Goal: Task Accomplishment & Management: Use online tool/utility

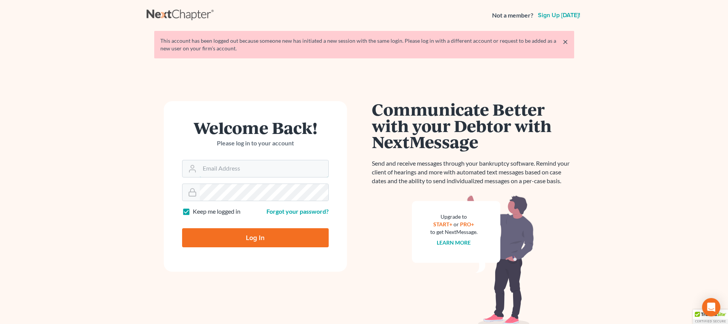
type input "[PERSON_NAME][EMAIL_ADDRESS][DOMAIN_NAME]"
click at [258, 239] on input "Log In" at bounding box center [255, 237] width 147 height 19
type input "Thinking..."
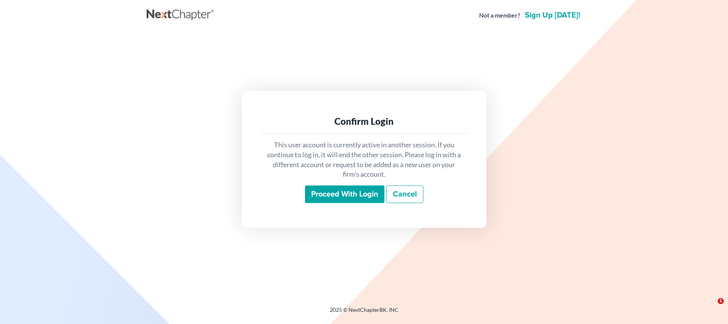
click at [348, 202] on input "Proceed with login" at bounding box center [344, 194] width 79 height 18
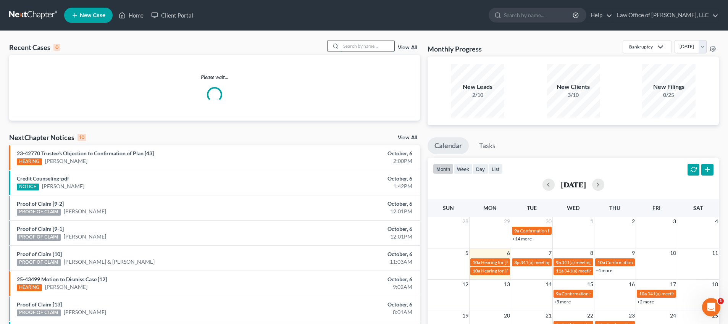
click at [352, 47] on input "search" at bounding box center [367, 45] width 53 height 11
type input "cox"
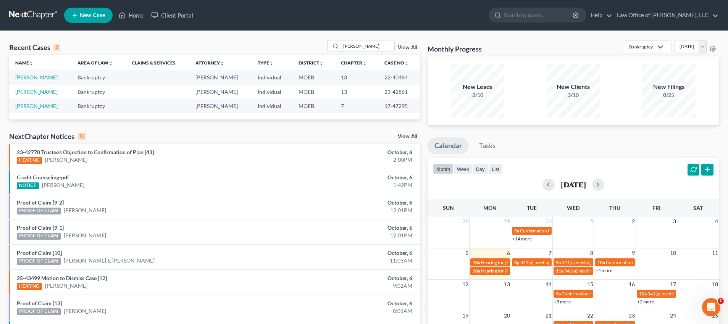
click at [27, 79] on link "Cox, Billy" at bounding box center [36, 77] width 42 height 6
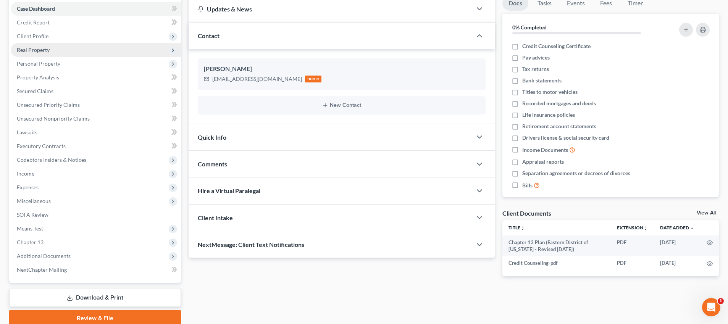
scroll to position [109, 0]
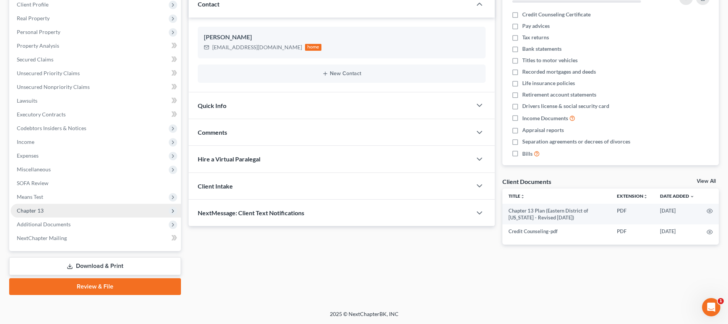
click at [48, 213] on span "Chapter 13" at bounding box center [96, 211] width 170 height 14
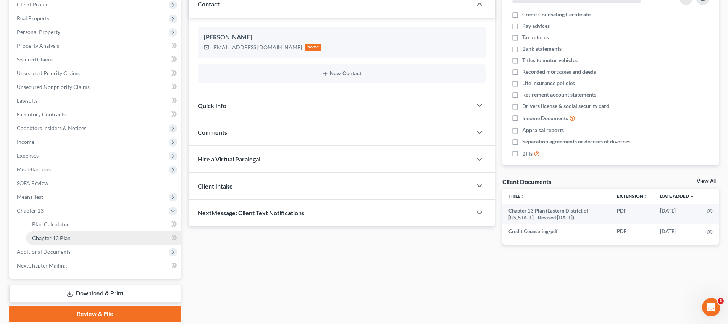
click at [62, 240] on span "Chapter 13 Plan" at bounding box center [51, 238] width 39 height 6
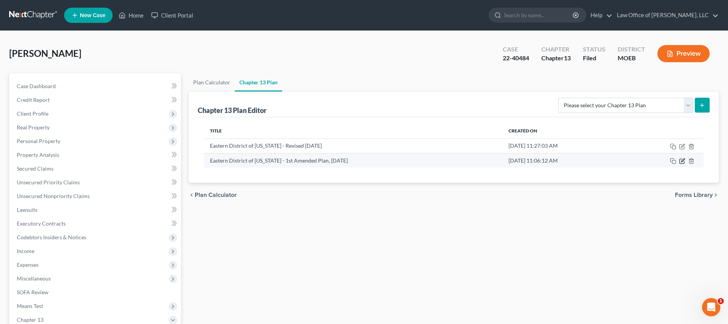
drag, startPoint x: 681, startPoint y: 165, endPoint x: 681, endPoint y: 158, distance: 6.9
click at [681, 163] on td at bounding box center [663, 160] width 79 height 15
click at [681, 158] on icon "button" at bounding box center [682, 161] width 6 height 6
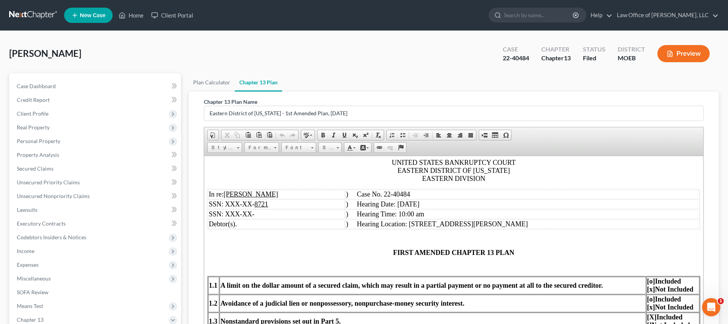
scroll to position [131, 0]
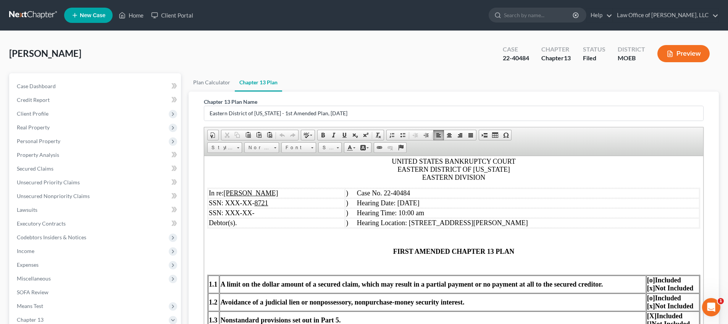
drag, startPoint x: 365, startPoint y: 203, endPoint x: 417, endPoint y: 200, distance: 52.0
click at [417, 202] on td ") Hearing Date: August 7, 2025" at bounding box center [522, 203] width 354 height 10
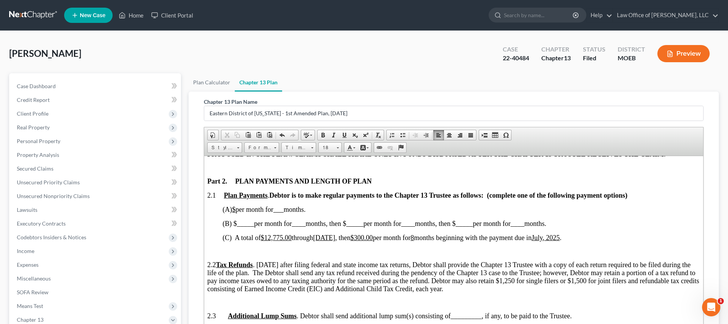
scroll to position [403, 0]
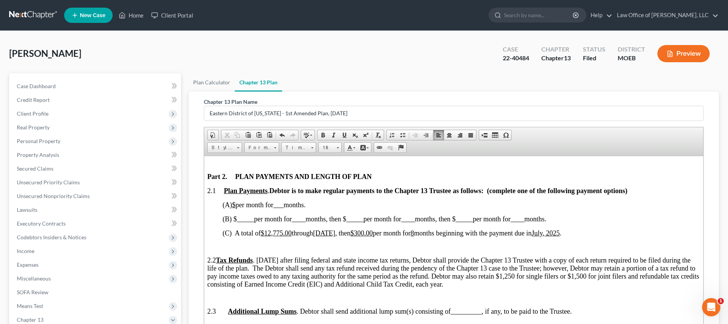
drag, startPoint x: 267, startPoint y: 232, endPoint x: 282, endPoint y: 233, distance: 14.5
click at [282, 233] on span "12,775.00" at bounding box center [277, 233] width 27 height 8
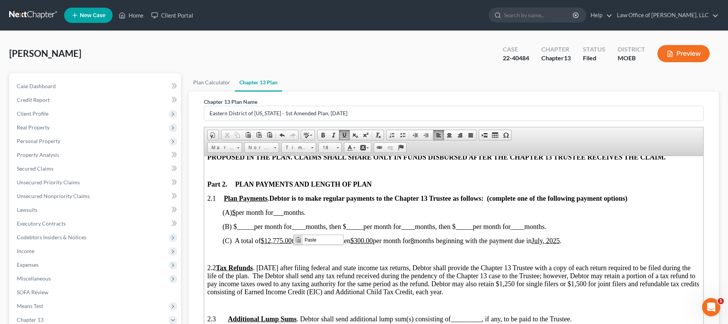
scroll to position [402, 0]
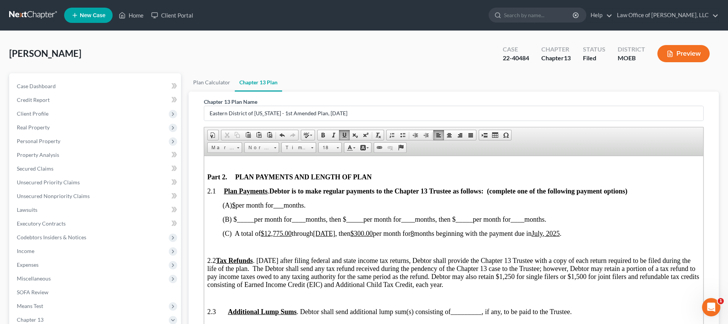
click at [468, 234] on span "months beginning with the payment due in" at bounding box center [472, 233] width 118 height 8
drag, startPoint x: 265, startPoint y: 233, endPoint x: 292, endPoint y: 232, distance: 27.1
click at [292, 232] on span "(C) A total of $ 12,775.00 through June, 2025 , then $ 300.00 per month for 8 m…" at bounding box center [391, 233] width 339 height 8
drag, startPoint x: 318, startPoint y: 232, endPoint x: 331, endPoint y: 234, distance: 13.6
click at [331, 234] on u "June, 2025" at bounding box center [324, 233] width 22 height 8
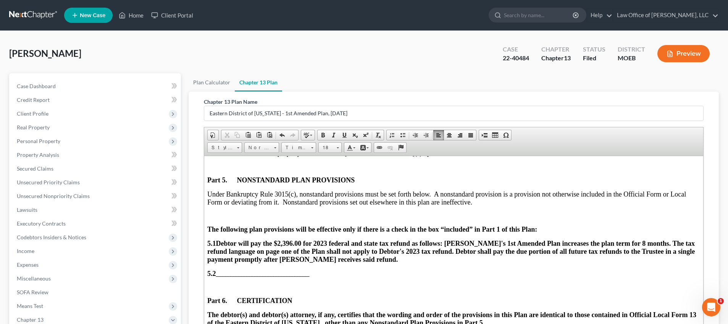
scroll to position [2199, 0]
click at [330, 239] on span "Debtor will pay the $2,396.00 for 2023 federal and state tax refund as follows:…" at bounding box center [450, 251] width 487 height 24
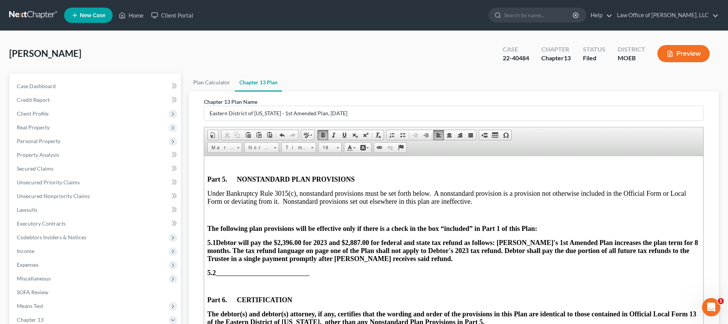
click at [329, 239] on span "Debtor will pay the $2,396.00 for 2023 and $2,887.00 for federal and state tax …" at bounding box center [452, 251] width 490 height 24
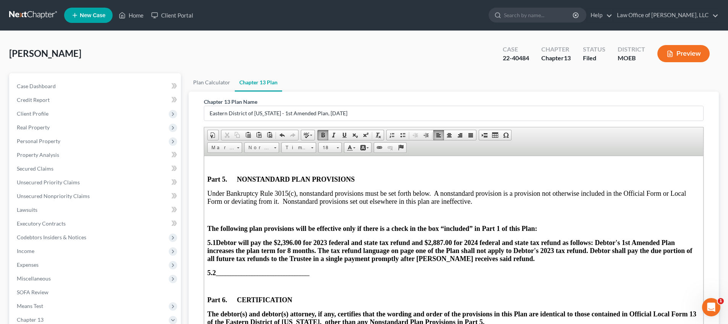
click at [555, 242] on span "Debtor will pay the $2,396.00 for 2023 federal and state tax refund and $2,887.…" at bounding box center [449, 251] width 485 height 24
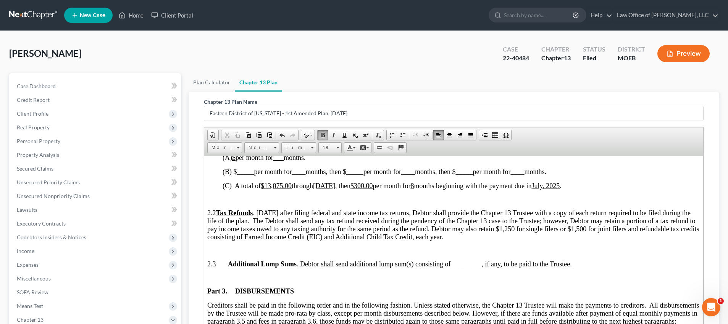
scroll to position [452, 0]
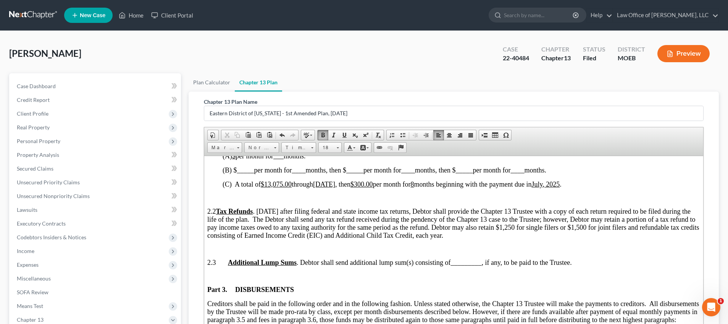
click at [448, 185] on span "months beginning with the payment due in" at bounding box center [472, 184] width 118 height 8
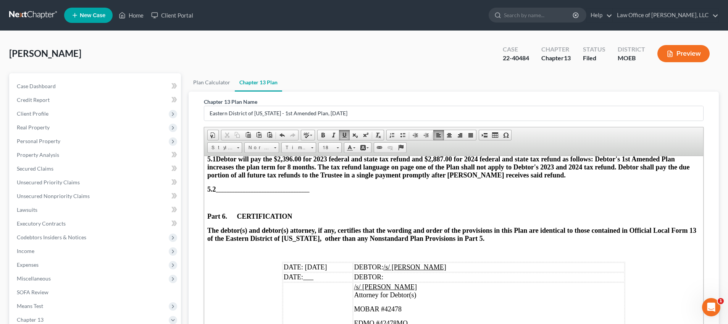
scroll to position [2352, 0]
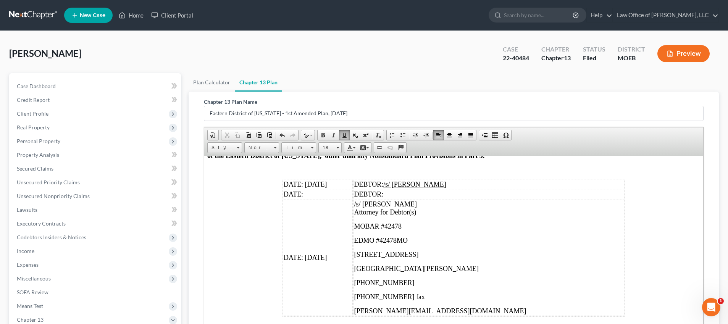
click at [332, 179] on td "DATE: 07-10-25" at bounding box center [317, 184] width 70 height 10
click at [326, 253] on span "DATE: 07-10-25" at bounding box center [304, 257] width 43 height 8
click at [310, 180] on span "DATE: 01-06-25" at bounding box center [304, 184] width 43 height 8
click at [331, 252] on td "DATE: 07-10-25" at bounding box center [317, 257] width 70 height 116
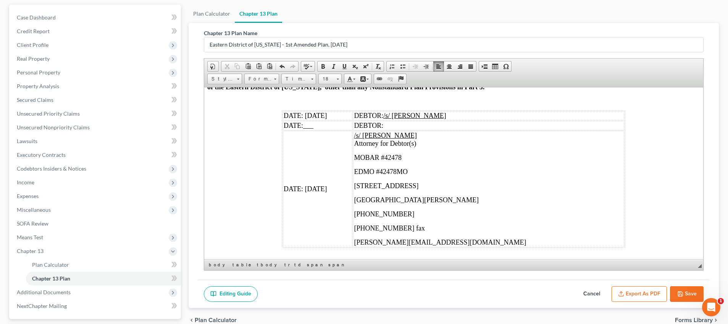
scroll to position [137, 0]
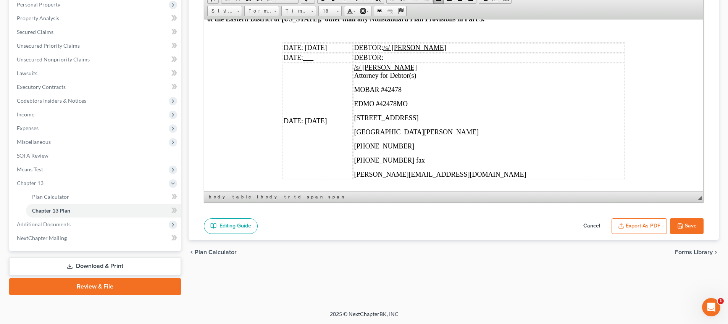
click at [690, 227] on button "Save" at bounding box center [687, 226] width 34 height 16
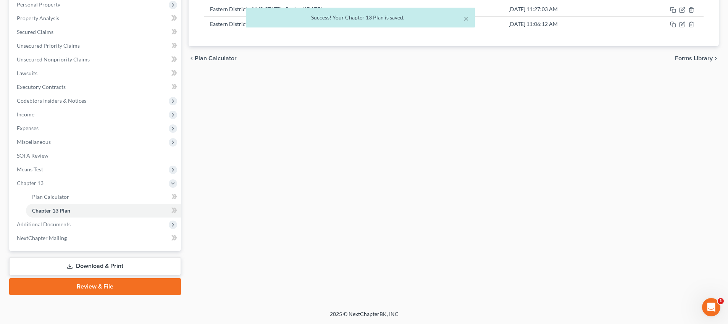
click at [682, 24] on div "× Success! Your Chapter 13 Plan is saved." at bounding box center [360, 20] width 728 height 24
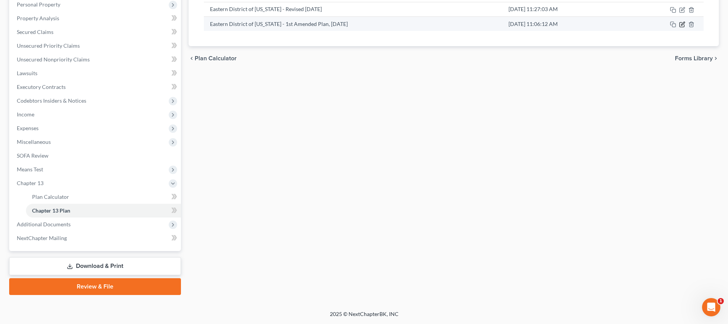
click at [683, 25] on icon "button" at bounding box center [682, 24] width 6 height 6
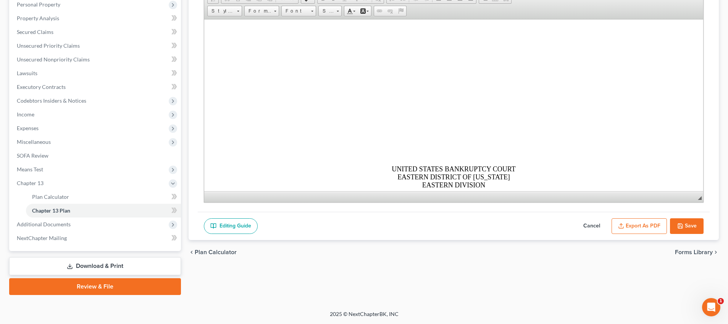
scroll to position [0, 0]
click at [650, 223] on button "Export as PDF" at bounding box center [638, 226] width 55 height 16
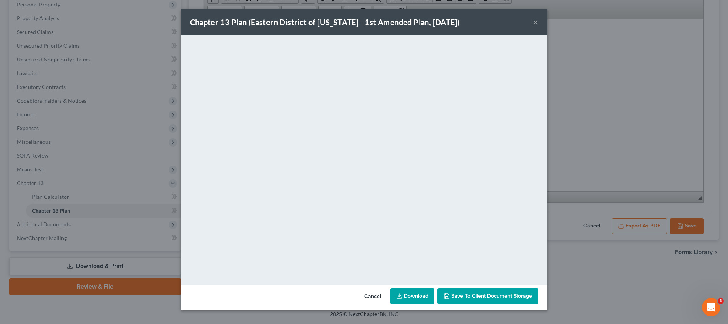
click at [533, 23] on button "×" at bounding box center [535, 22] width 5 height 9
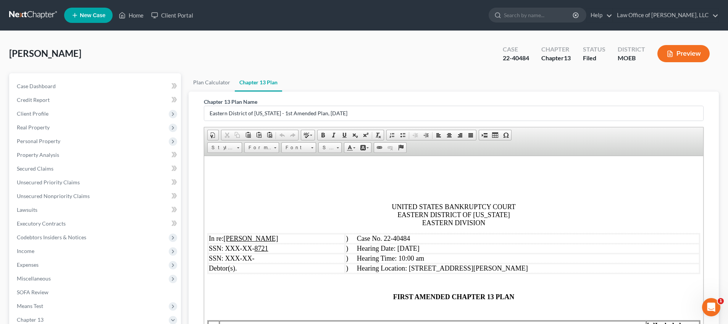
scroll to position [100, 0]
drag, startPoint x: 394, startPoint y: 294, endPoint x: 412, endPoint y: 293, distance: 18.3
click at [412, 293] on span "FIRST AMENDED CHAPTER 13 PLAN" at bounding box center [453, 296] width 121 height 8
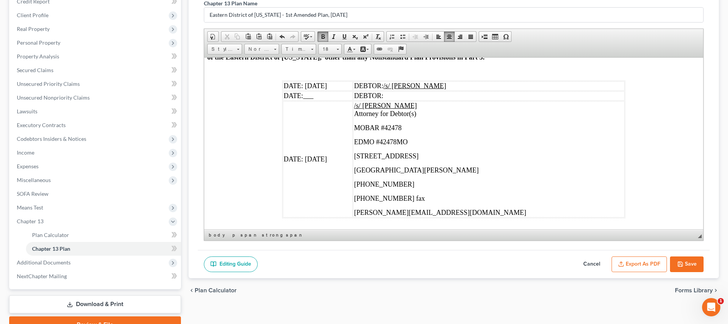
scroll to position [137, 0]
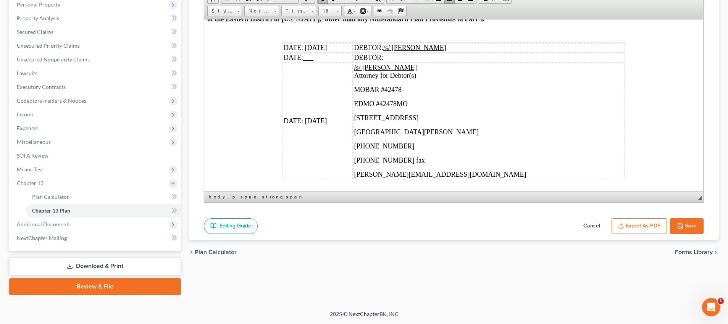
click at [689, 228] on button "Save" at bounding box center [687, 226] width 34 height 16
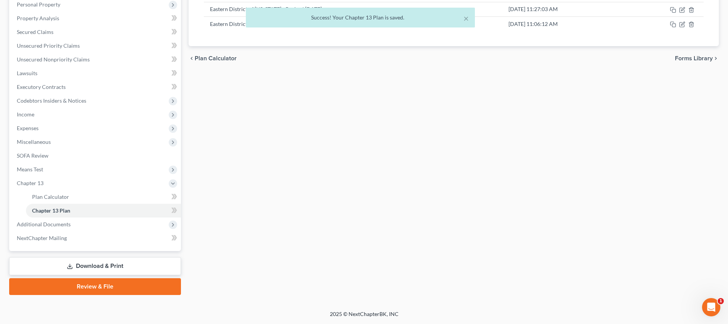
click at [680, 28] on div "× Success! Your Chapter 13 Plan is saved." at bounding box center [360, 20] width 728 height 24
click at [681, 26] on div "× Success! Your Chapter 13 Plan is saved." at bounding box center [360, 20] width 728 height 24
click at [682, 22] on div "× Success! Your Chapter 13 Plan is saved." at bounding box center [360, 20] width 728 height 24
click at [683, 25] on div "× Success! Your Chapter 13 Plan is saved. Cox, Billy Upgraded Case 22-40484 Cha…" at bounding box center [364, 102] width 728 height 416
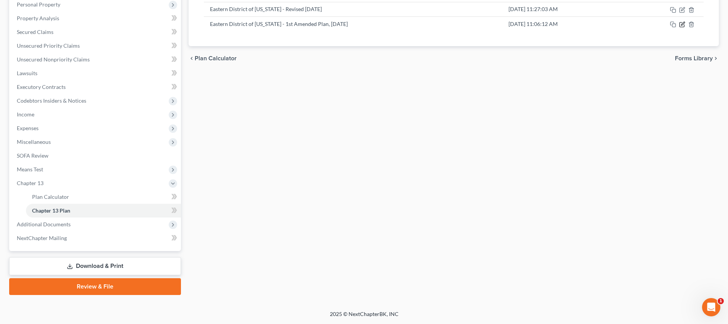
click at [683, 25] on icon "button" at bounding box center [682, 24] width 6 height 6
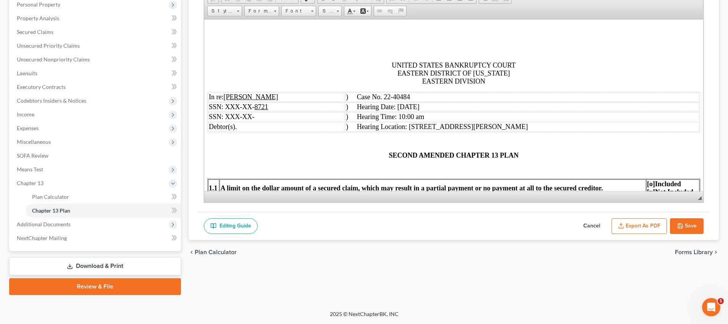
scroll to position [0, 0]
click at [649, 228] on button "Export as PDF" at bounding box center [638, 226] width 55 height 16
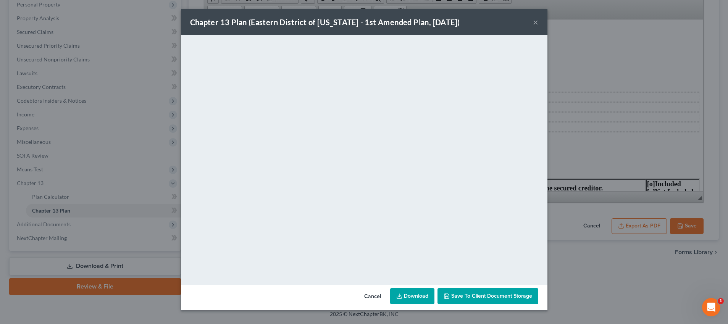
click at [368, 299] on button "Cancel" at bounding box center [372, 296] width 29 height 15
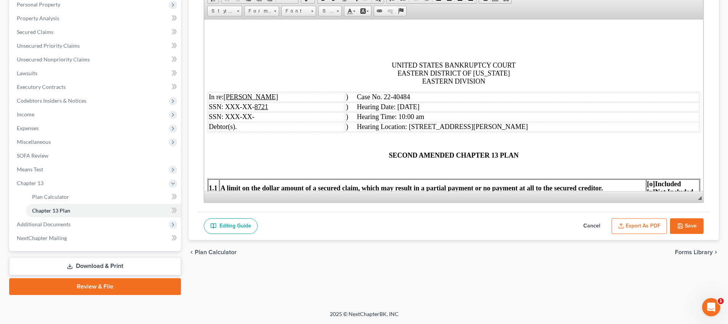
click at [689, 231] on button "Save" at bounding box center [687, 226] width 34 height 16
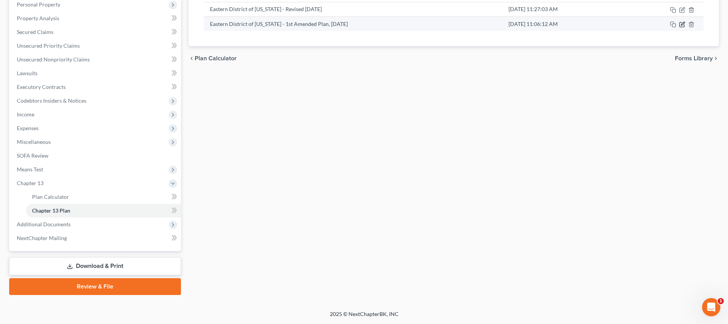
click at [682, 22] on icon "button" at bounding box center [682, 24] width 6 height 6
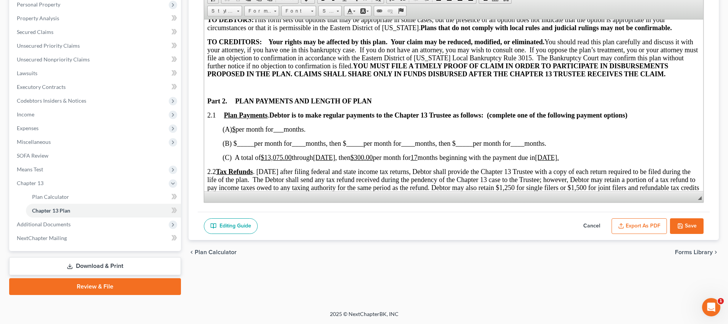
scroll to position [277, 0]
click at [690, 228] on button "Save" at bounding box center [687, 226] width 34 height 16
